Goal: Information Seeking & Learning: Learn about a topic

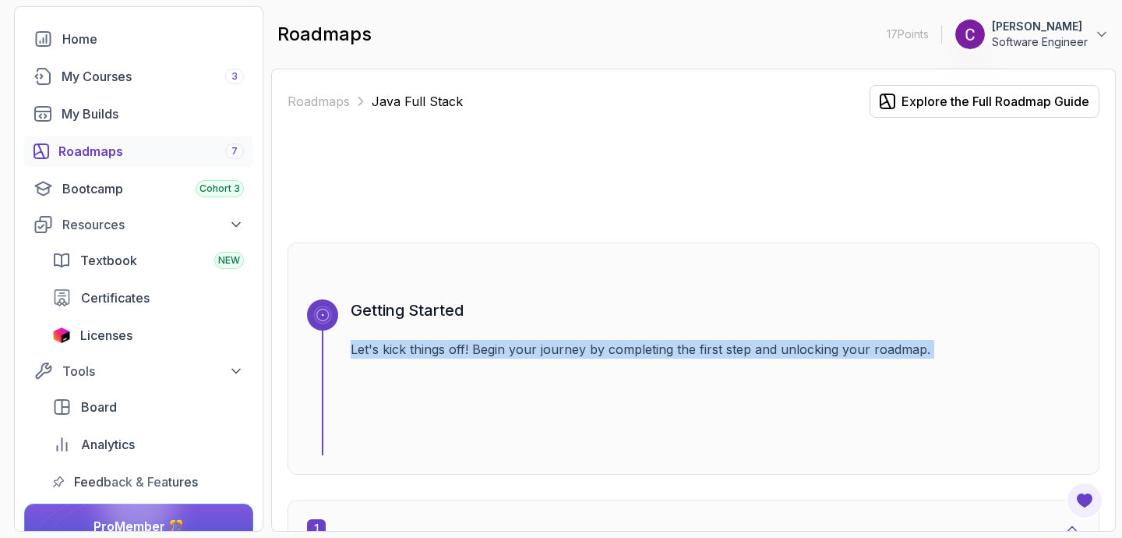
click at [627, 333] on div "Getting Started Let's kick things off! Begin your journey by completing the fir…" at bounding box center [715, 377] width 729 height 156
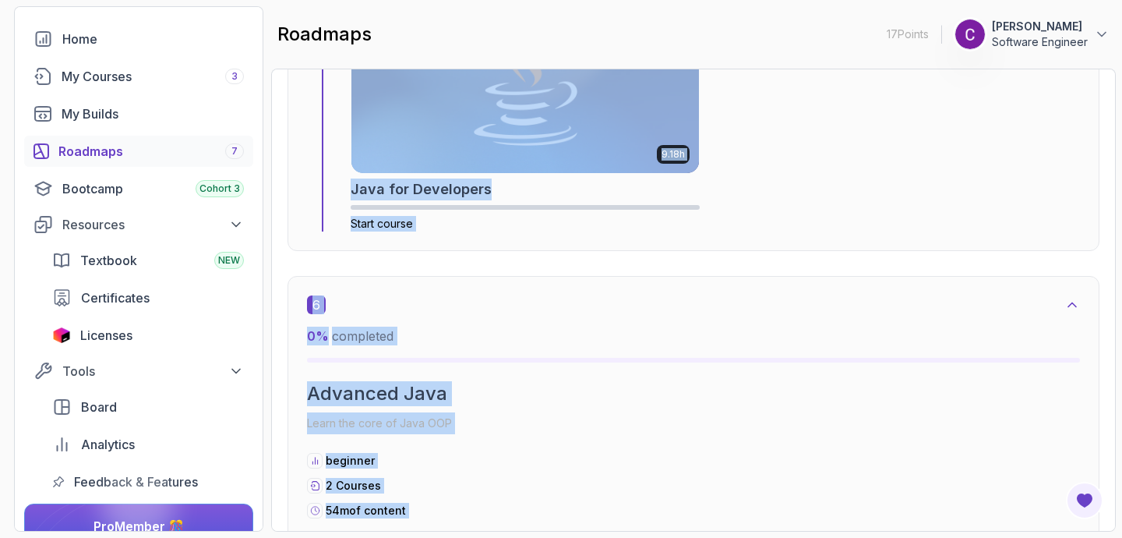
scroll to position [3977, 0]
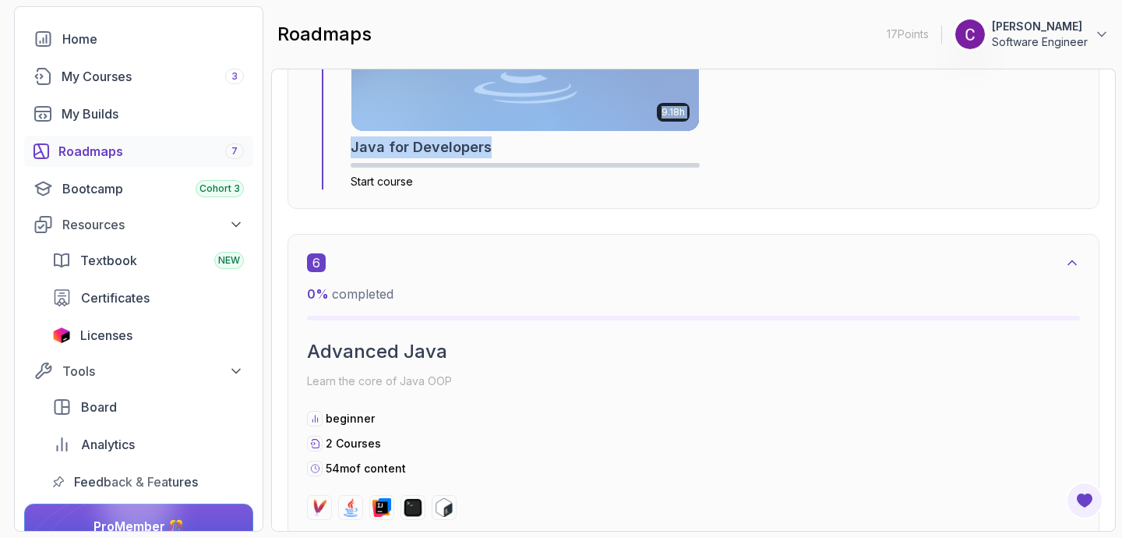
drag, startPoint x: 930, startPoint y: 201, endPoint x: 912, endPoint y: 133, distance: 70.3
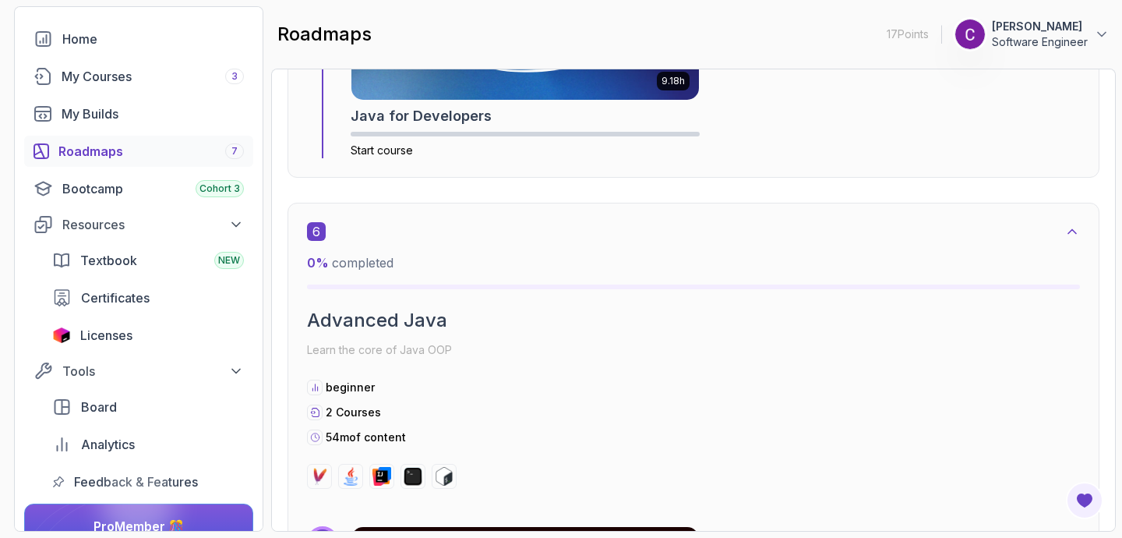
click at [396, 235] on div "6" at bounding box center [693, 231] width 773 height 19
click at [389, 310] on h2 "Advanced Java" at bounding box center [693, 320] width 773 height 25
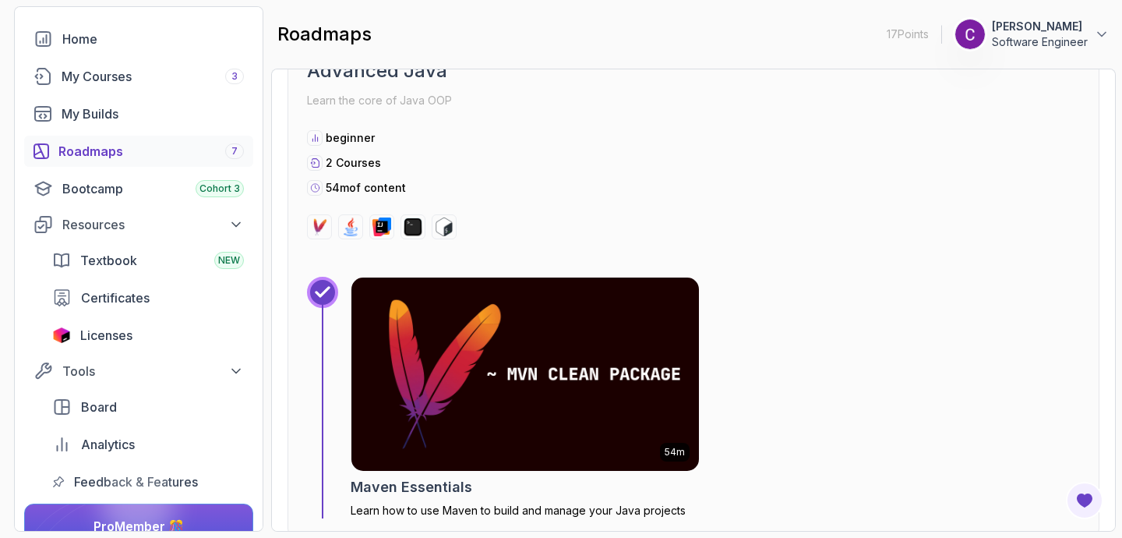
scroll to position [3903, 0]
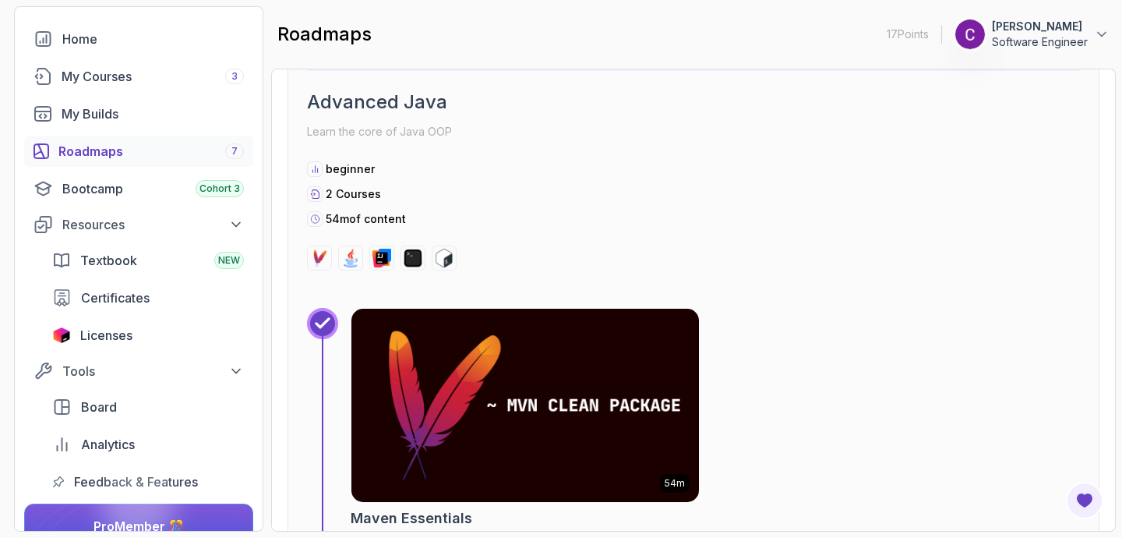
click at [337, 108] on h2 "Advanced Java" at bounding box center [693, 102] width 773 height 25
click at [329, 262] on div at bounding box center [319, 257] width 25 height 25
click at [312, 261] on img at bounding box center [319, 258] width 19 height 19
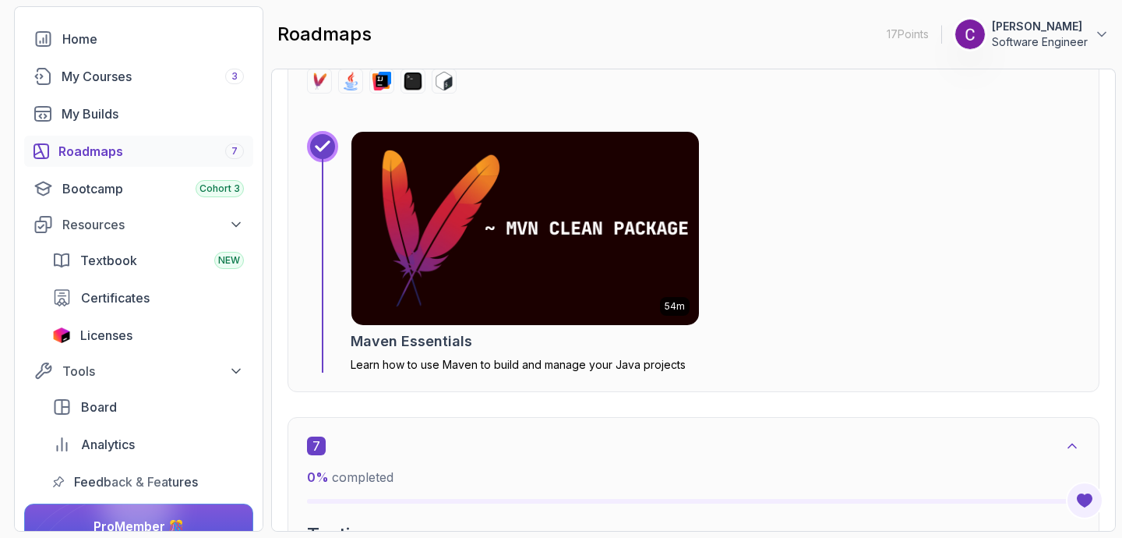
scroll to position [4090, 0]
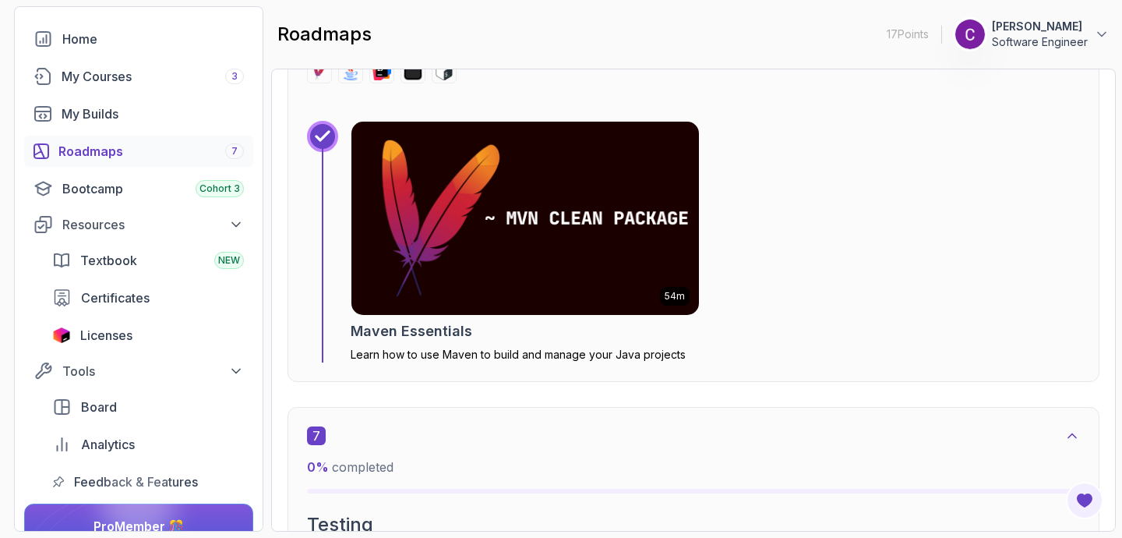
click at [362, 295] on img at bounding box center [525, 218] width 365 height 203
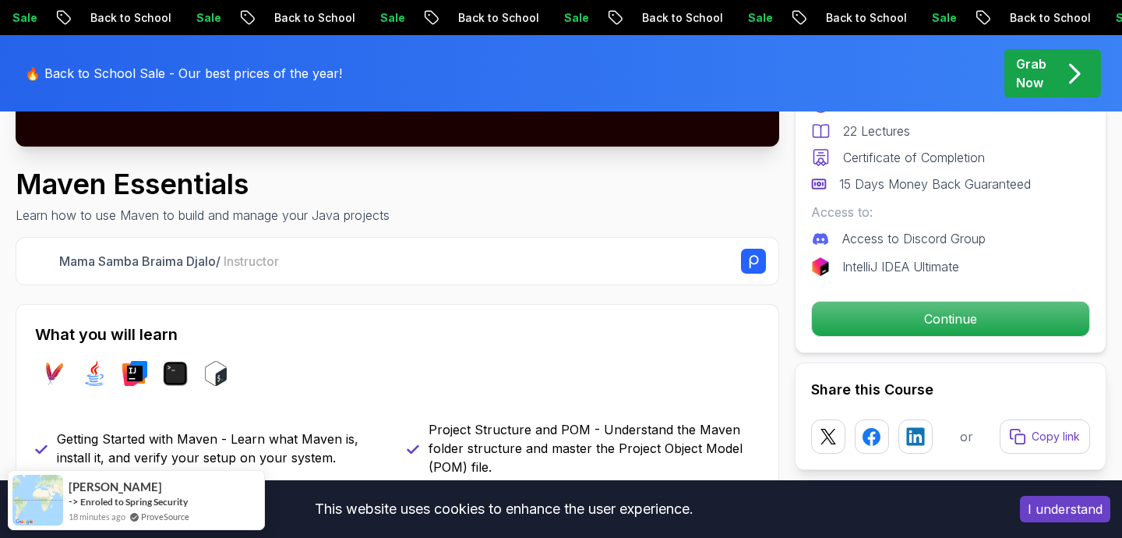
scroll to position [499, 0]
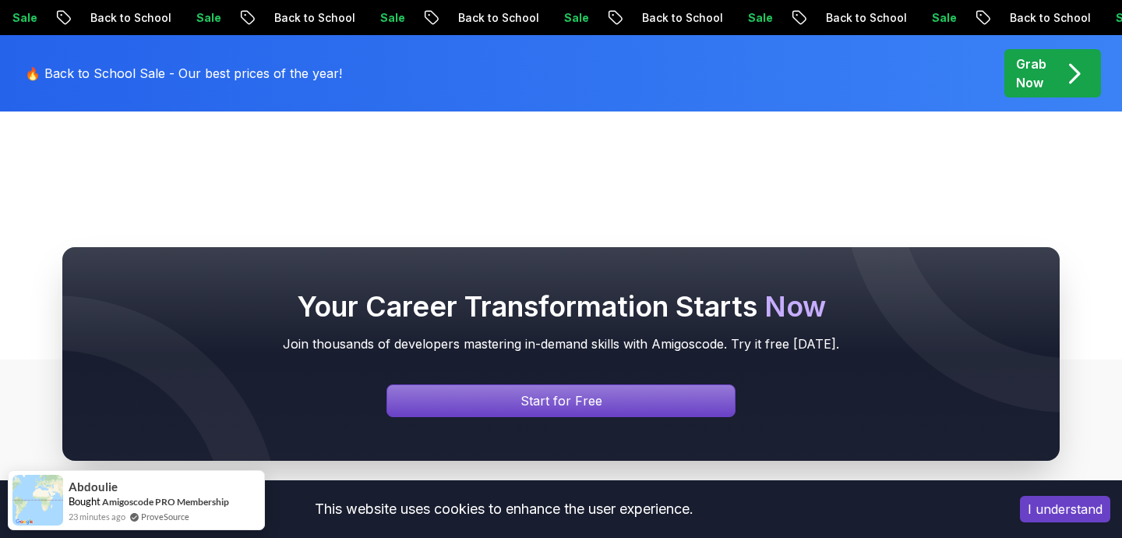
scroll to position [499, 0]
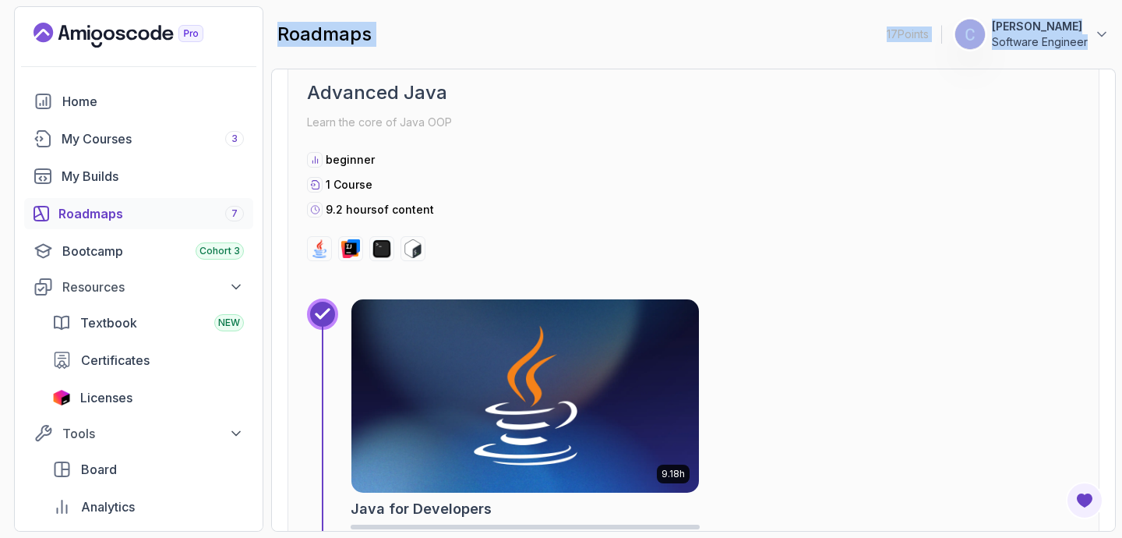
scroll to position [3611, 0]
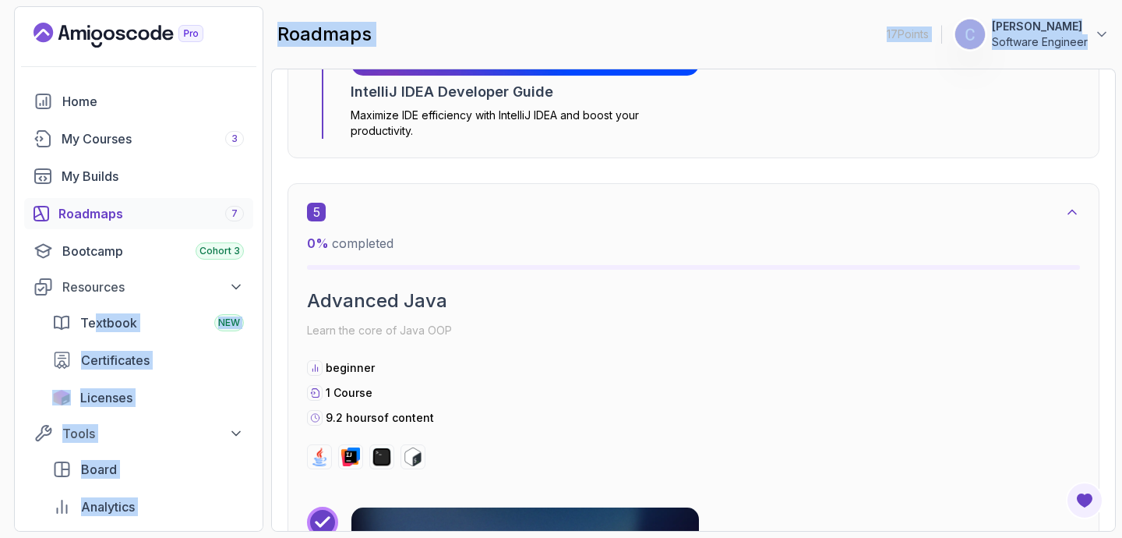
drag, startPoint x: 673, startPoint y: 389, endPoint x: 98, endPoint y: 305, distance: 581.0
click at [96, 313] on section "17 Points 1 [PERSON_NAME] Software Engineer Home My Courses 3 My Builds Roadmap…" at bounding box center [561, 269] width 1122 height 538
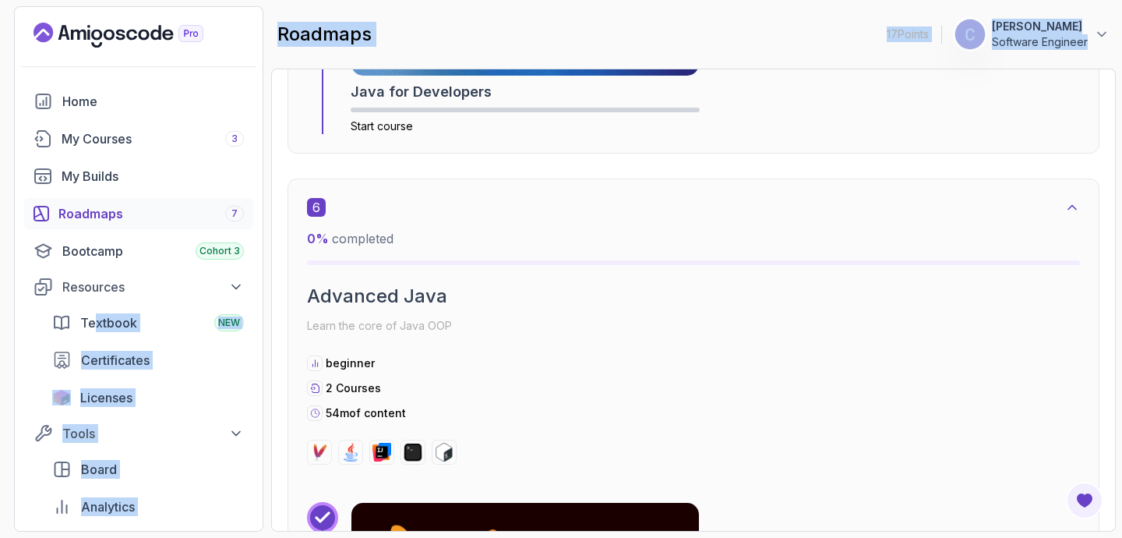
scroll to position [3738, 0]
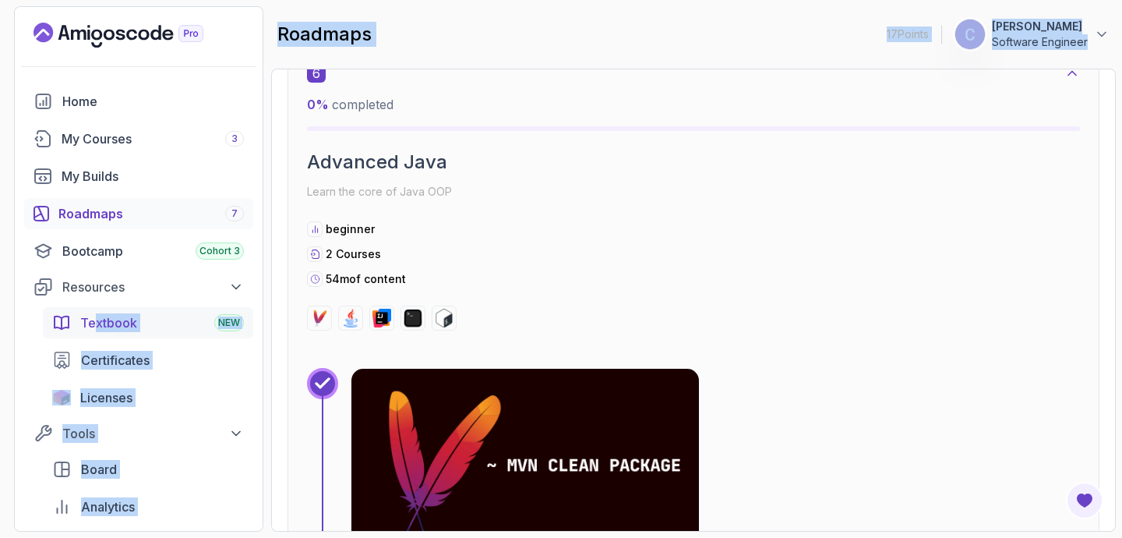
drag, startPoint x: 552, startPoint y: 333, endPoint x: 197, endPoint y: 327, distance: 354.6
click at [198, 327] on section "17 Points 1 [PERSON_NAME] Software Engineer Home My Courses 3 My Builds Roadmap…" at bounding box center [561, 269] width 1122 height 538
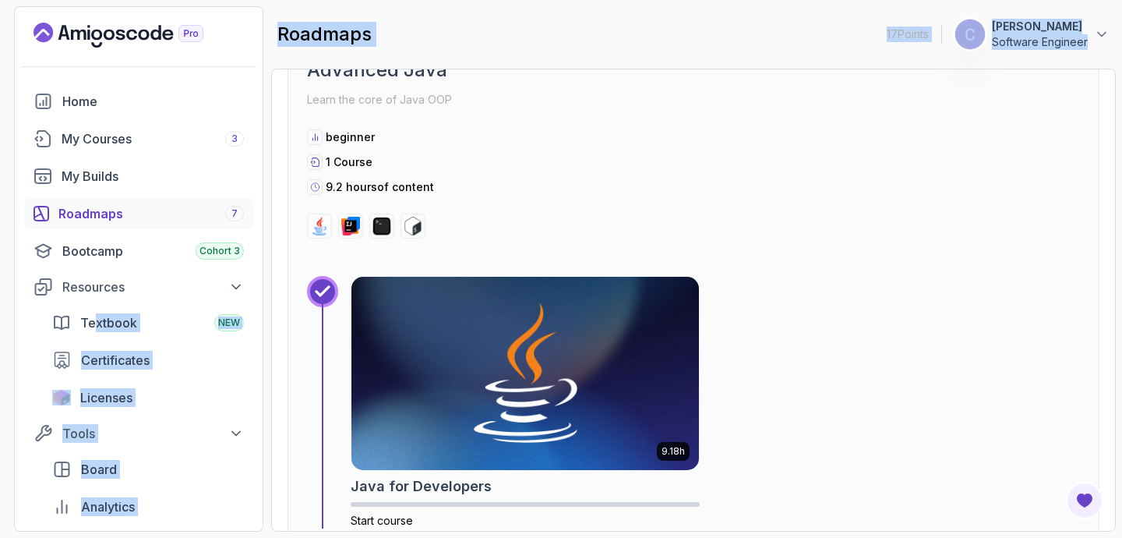
scroll to position [3313, 0]
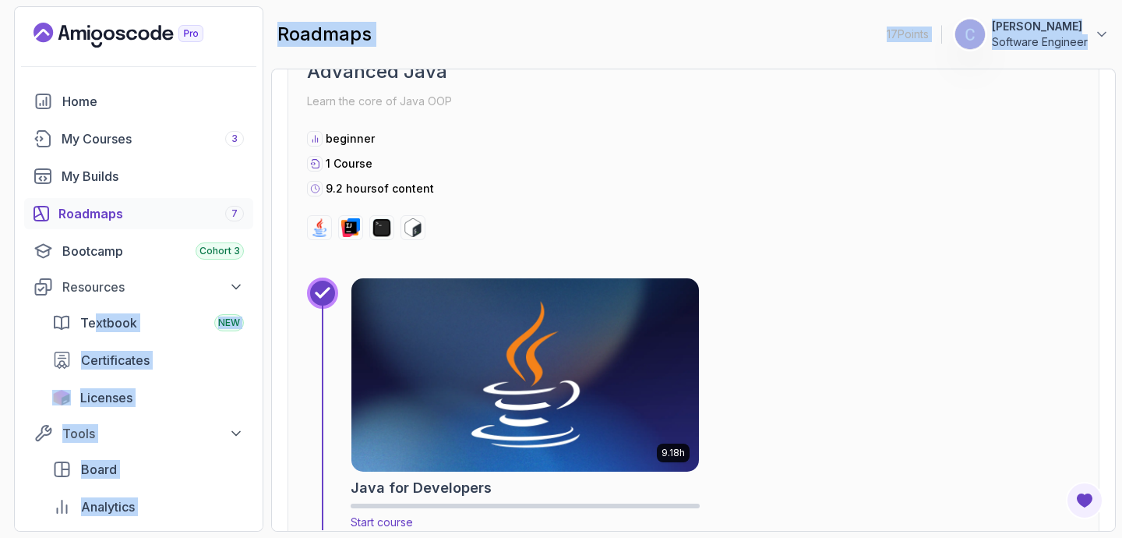
click at [538, 347] on img at bounding box center [525, 374] width 365 height 203
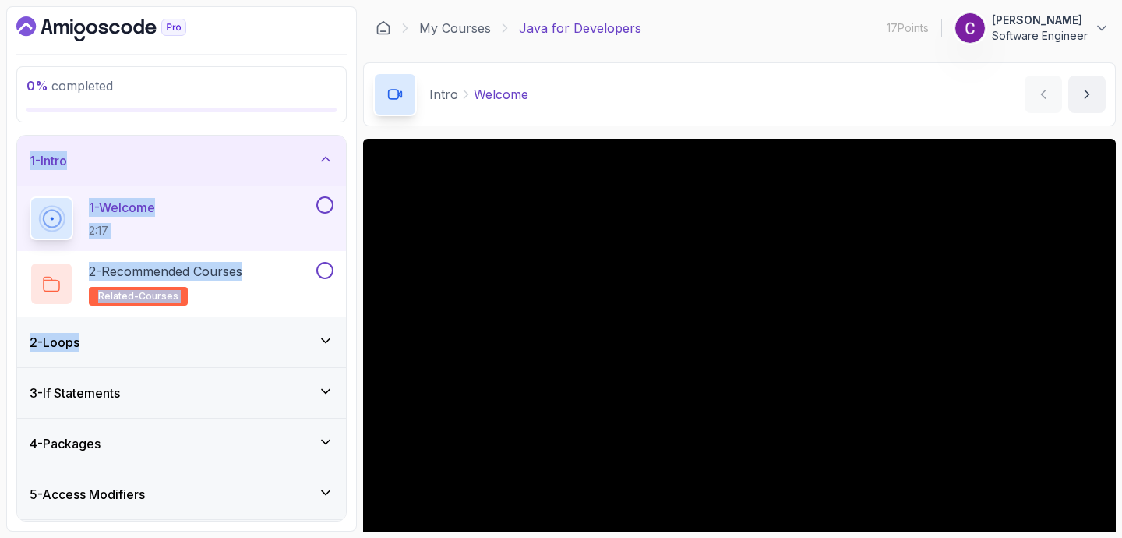
drag, startPoint x: 278, startPoint y: 156, endPoint x: 217, endPoint y: 330, distance: 185.1
click at [211, 332] on div "0 % completed 1 - Intro 1 - Welcome 2:17 2 - Recommended Courses related-course…" at bounding box center [181, 268] width 351 height 525
drag, startPoint x: 241, startPoint y: 184, endPoint x: 318, endPoint y: 186, distance: 77.2
click at [295, 206] on div "1 - Intro 1 - Welcome 2:17 2 - Recommended Courses related-courses" at bounding box center [181, 226] width 329 height 181
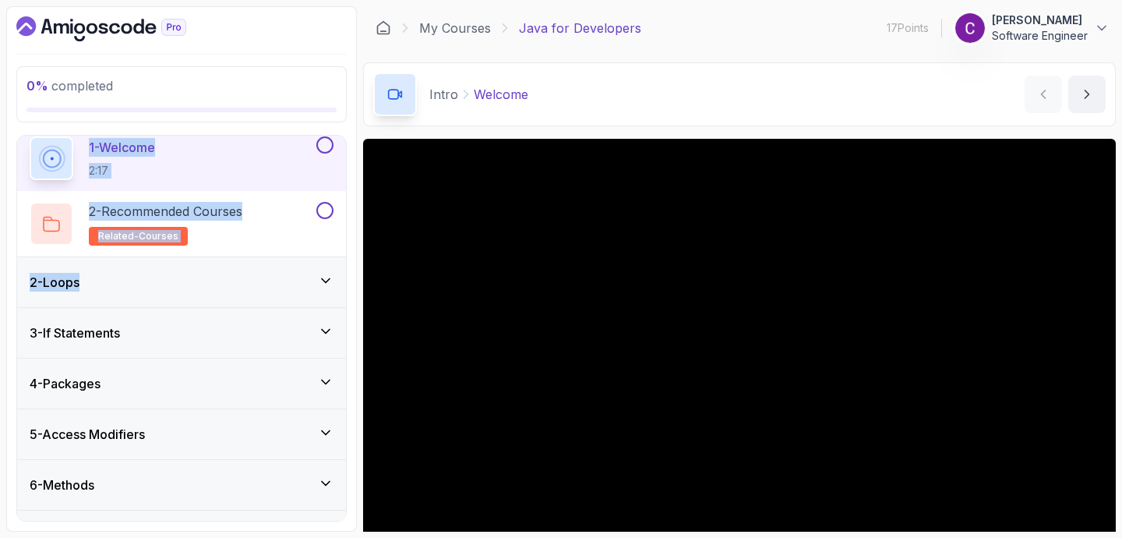
scroll to position [62, 0]
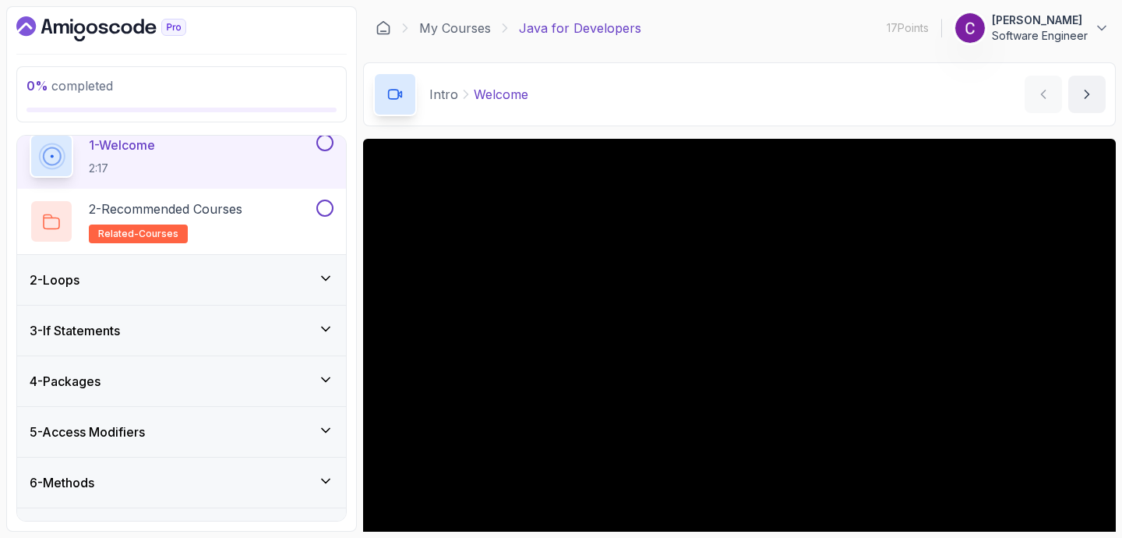
click at [843, 126] on main "My Courses Java for Developers 17 Points 1 [PERSON_NAME] Software Engineer 2 - …" at bounding box center [739, 268] width 753 height 525
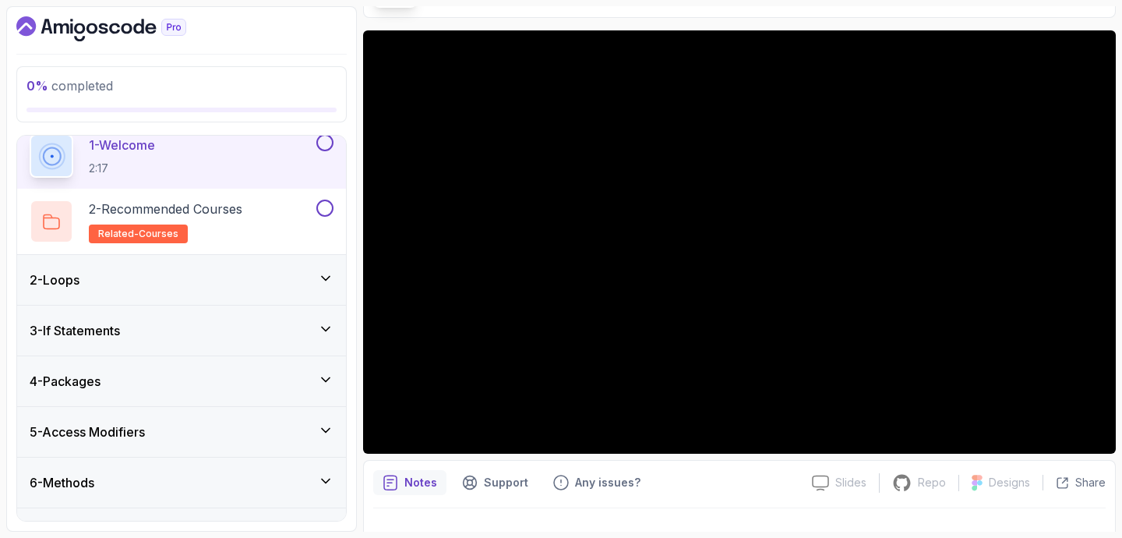
scroll to position [125, 0]
